Goal: Communication & Community: Answer question/provide support

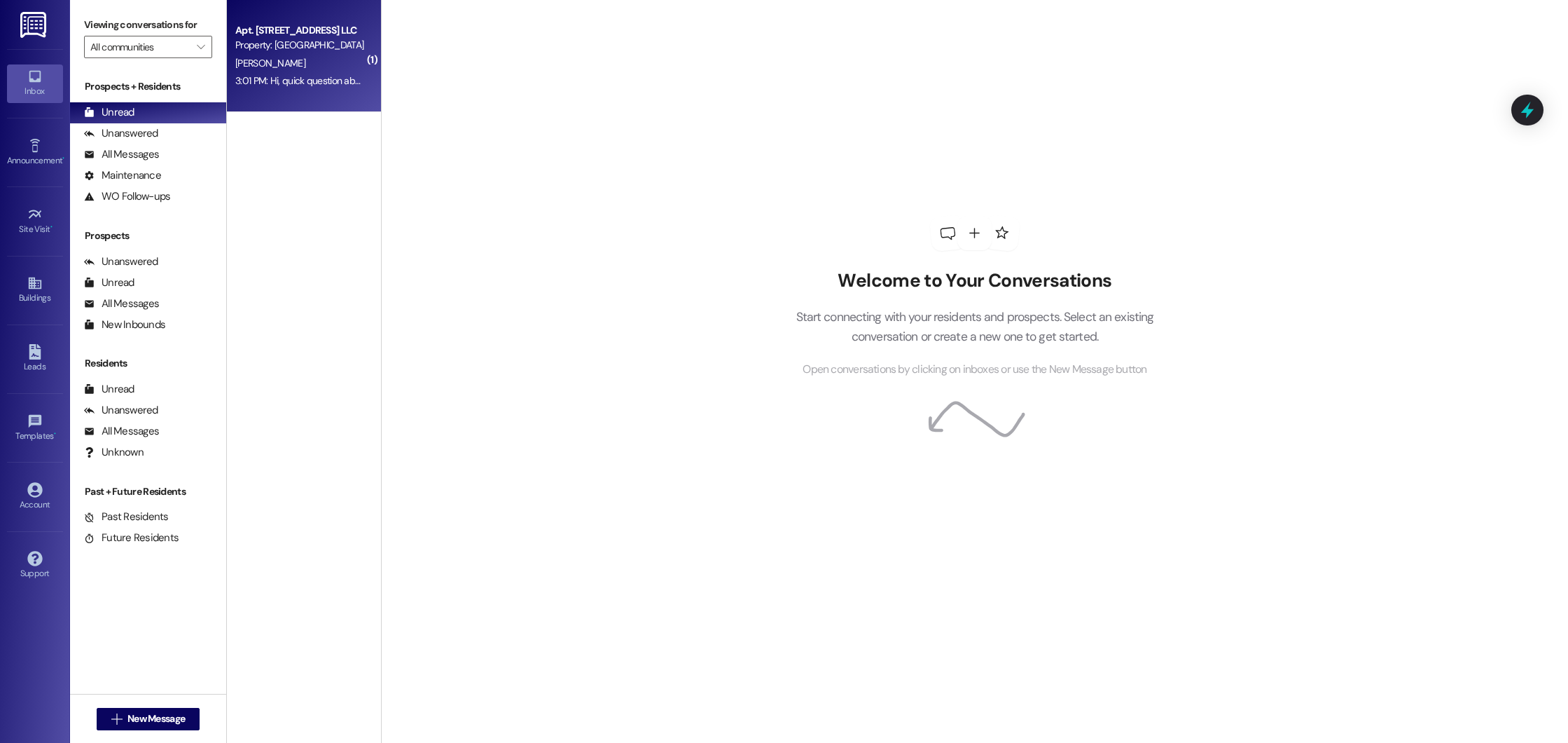
click at [263, 44] on div "Property: [GEOGRAPHIC_DATA]" at bounding box center [300, 45] width 129 height 15
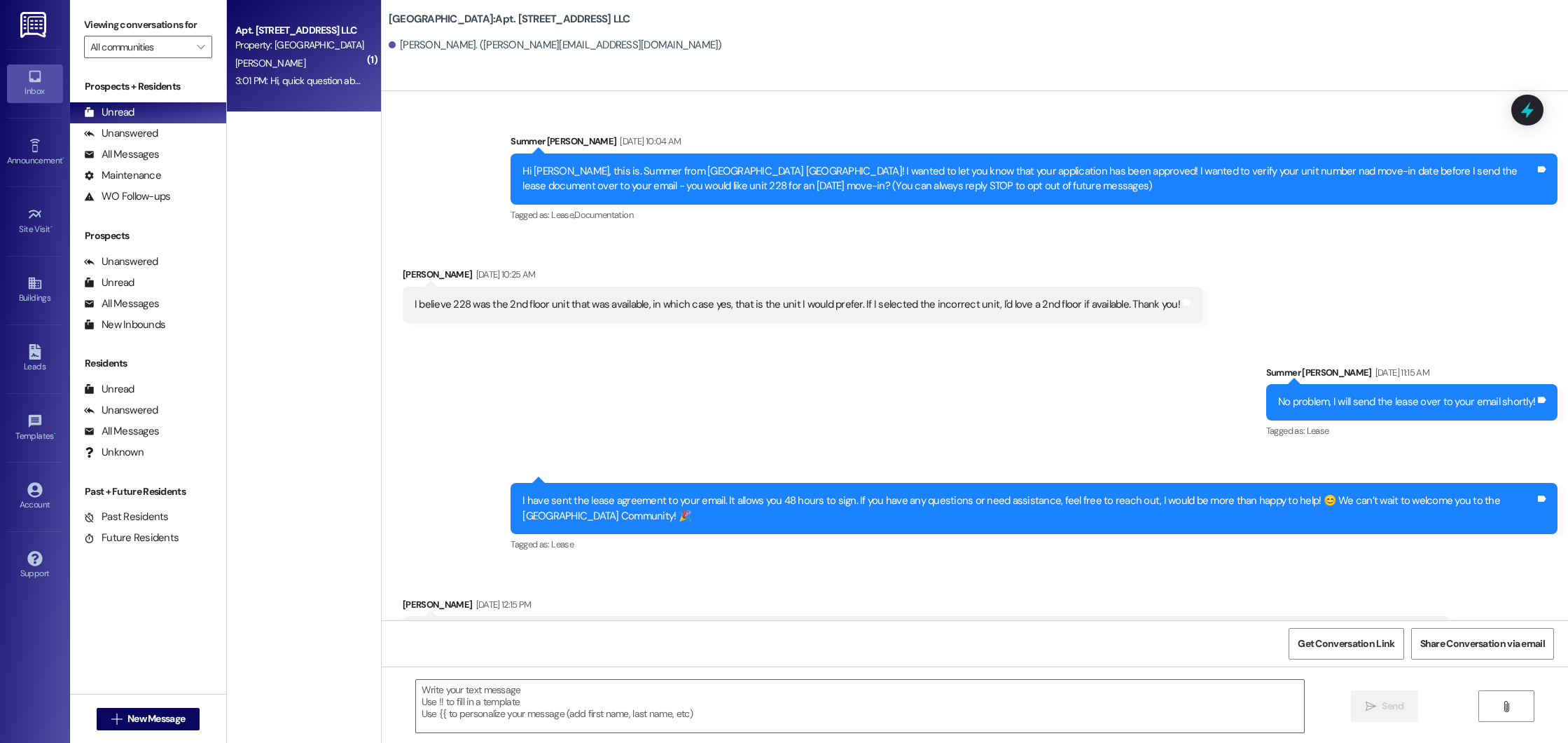
scroll to position [1225, 0]
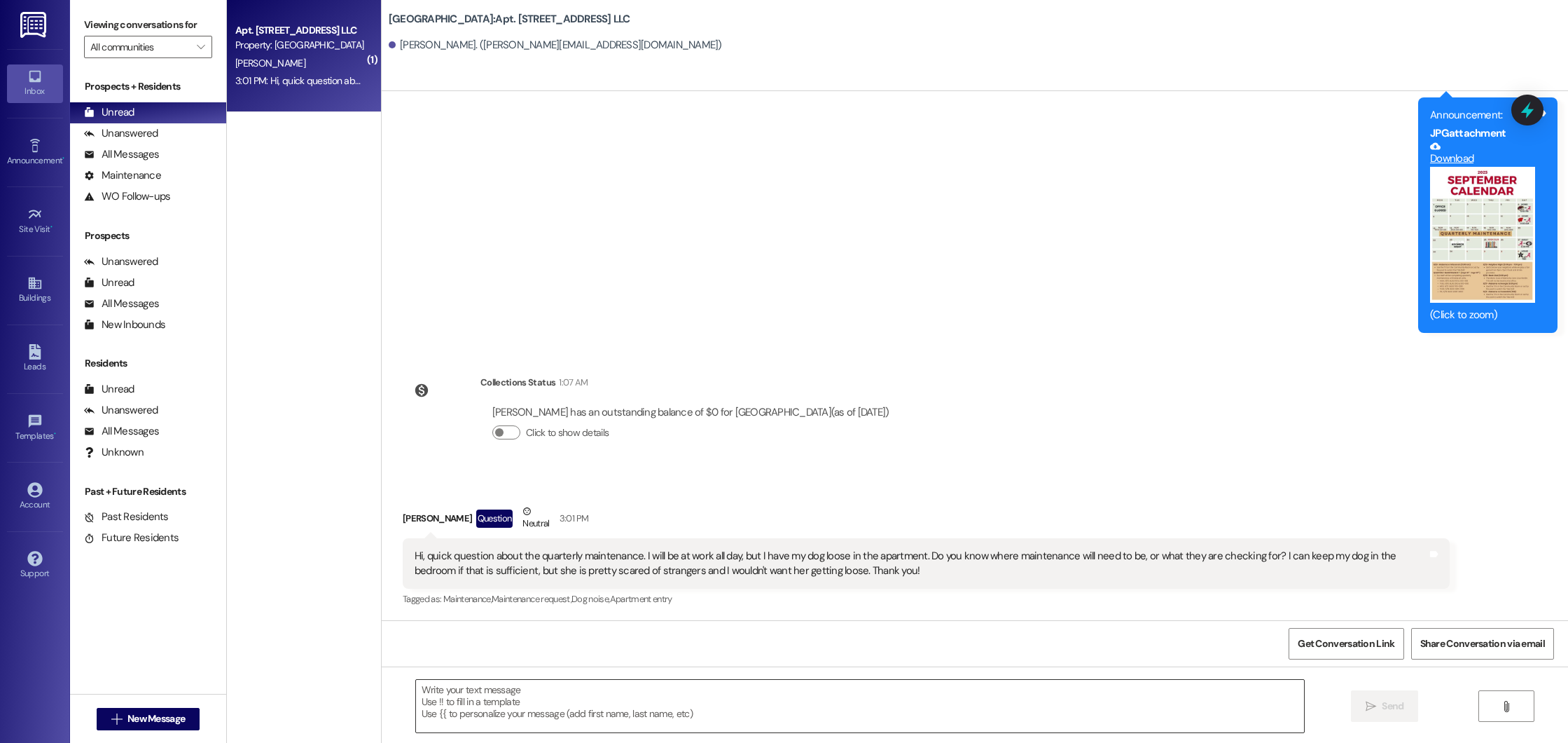
click at [583, 705] on textarea at bounding box center [860, 706] width 888 height 52
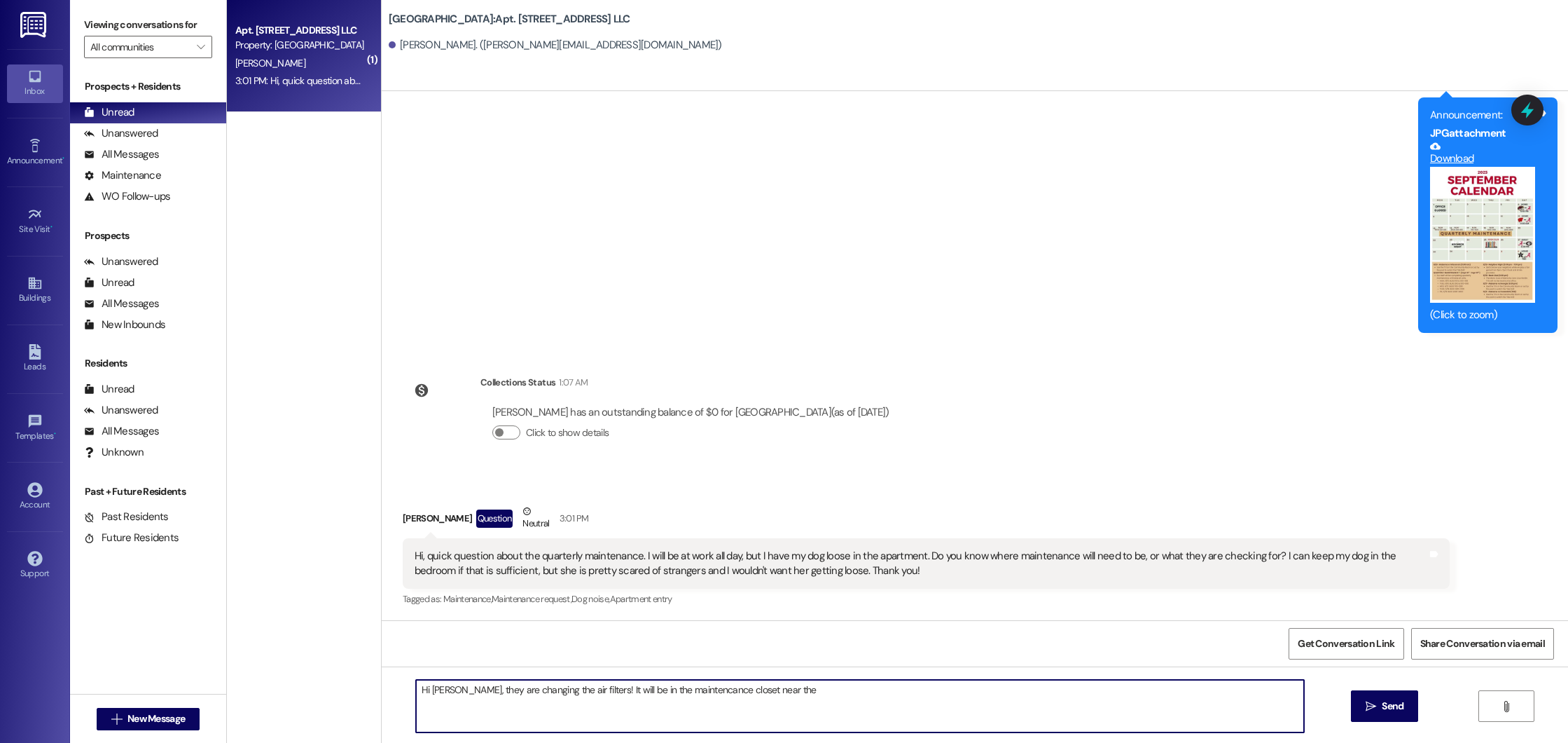
click at [691, 692] on textarea "Hi [PERSON_NAME], they are changing the air filters! It will be in the maintenc…" at bounding box center [860, 706] width 888 height 52
click at [794, 687] on textarea "Hi [PERSON_NAME], they are changing the air filters! It will be in the maintena…" at bounding box center [860, 706] width 888 height 52
type textarea "Hi [PERSON_NAME], they are changing the air filters! It will be in the maintena…"
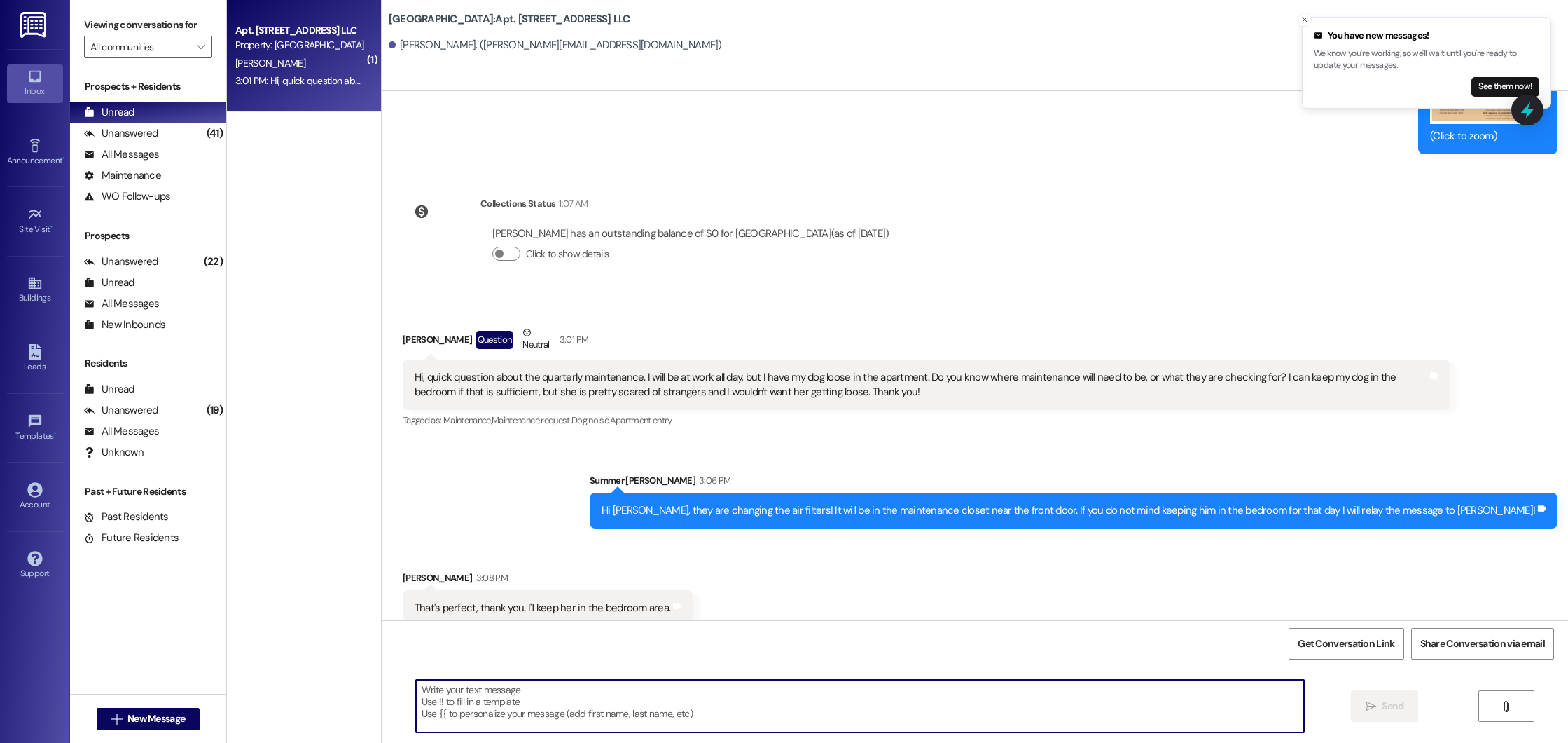
scroll to position [1420, 0]
